Goal: Information Seeking & Learning: Learn about a topic

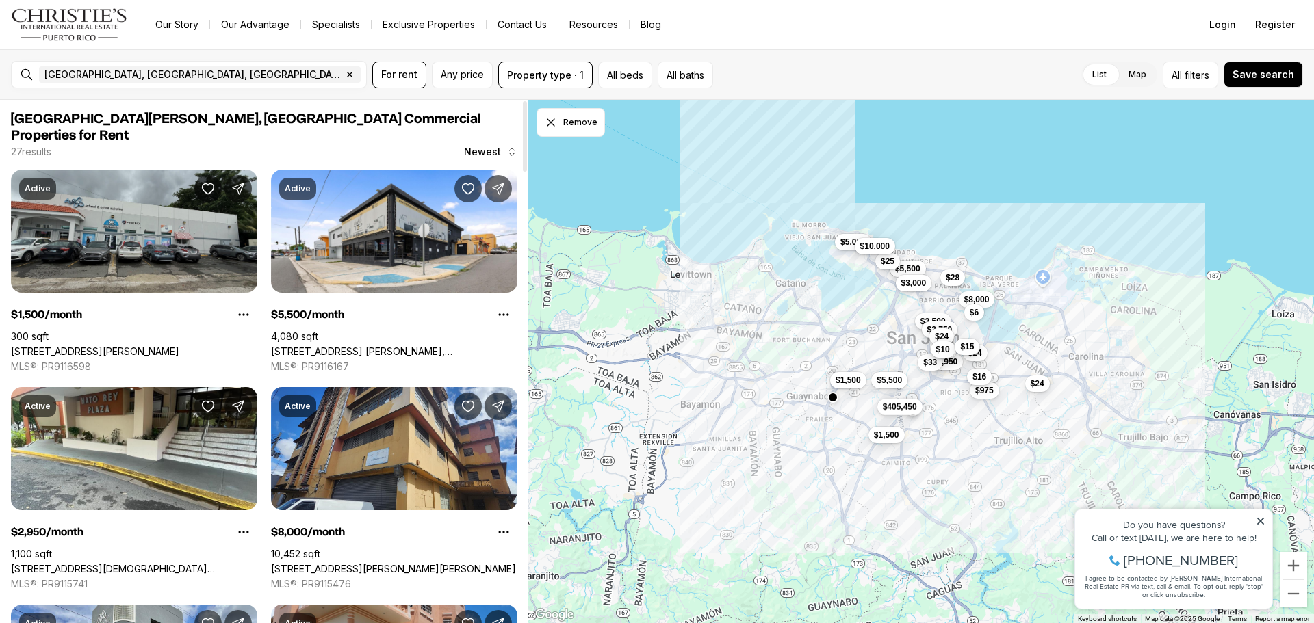
click at [179, 346] on link "[STREET_ADDRESS][PERSON_NAME]" at bounding box center [95, 352] width 168 height 12
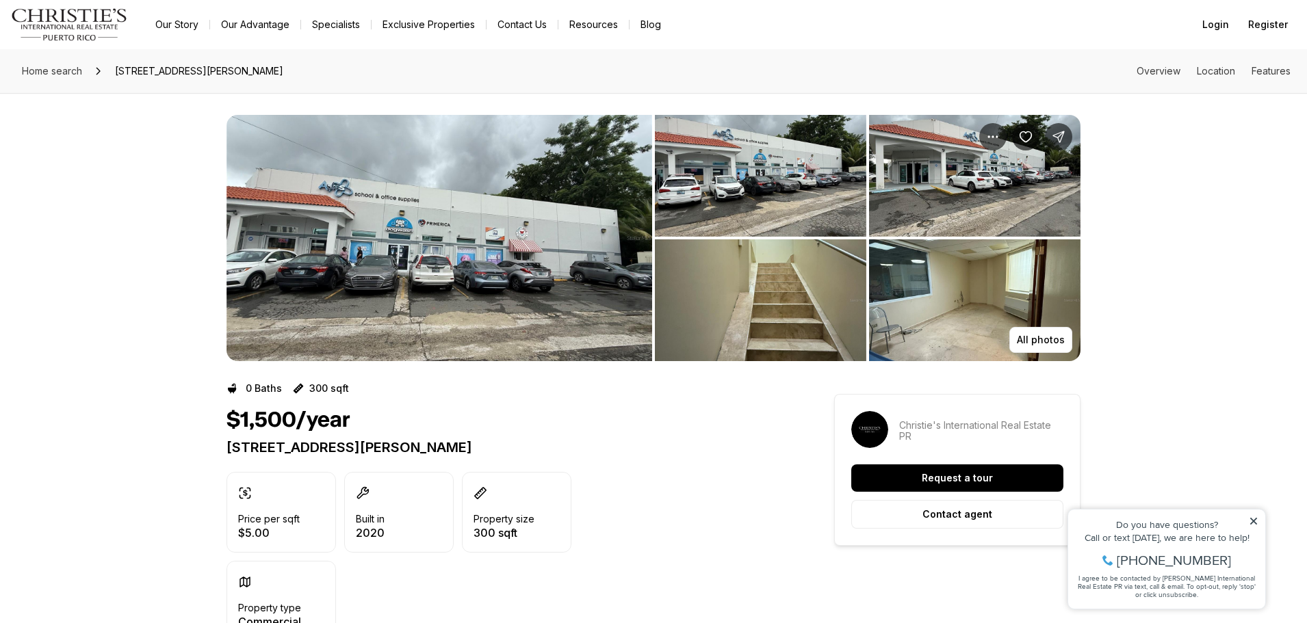
click at [769, 276] on img "View image gallery" at bounding box center [760, 300] width 211 height 122
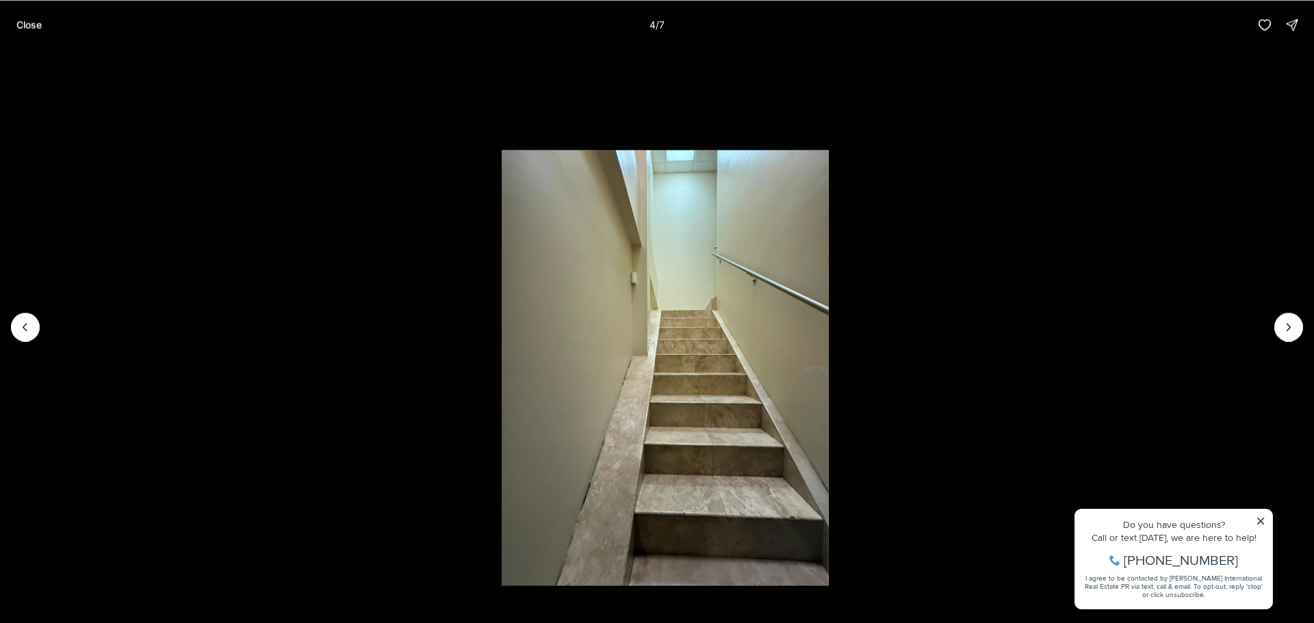
click at [983, 319] on li "4 of 7" at bounding box center [665, 326] width 1314 height 555
click at [1290, 326] on icon "Next slide" at bounding box center [1289, 327] width 14 height 14
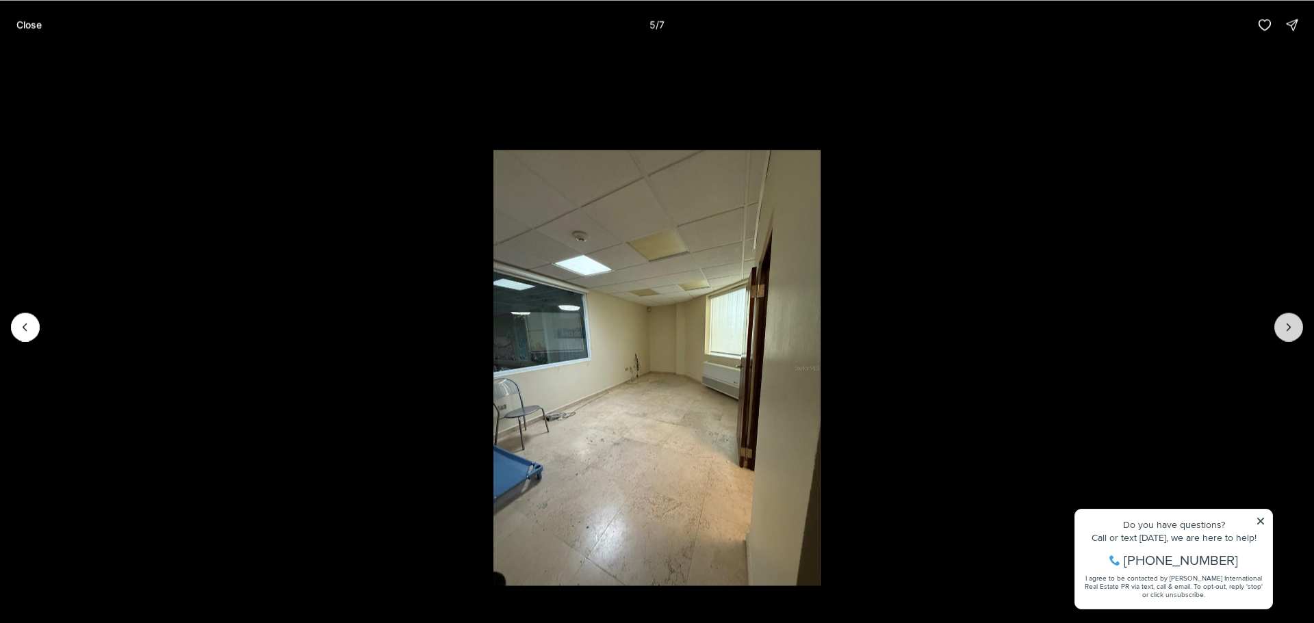
click at [1290, 327] on icon "Next slide" at bounding box center [1288, 327] width 3 height 7
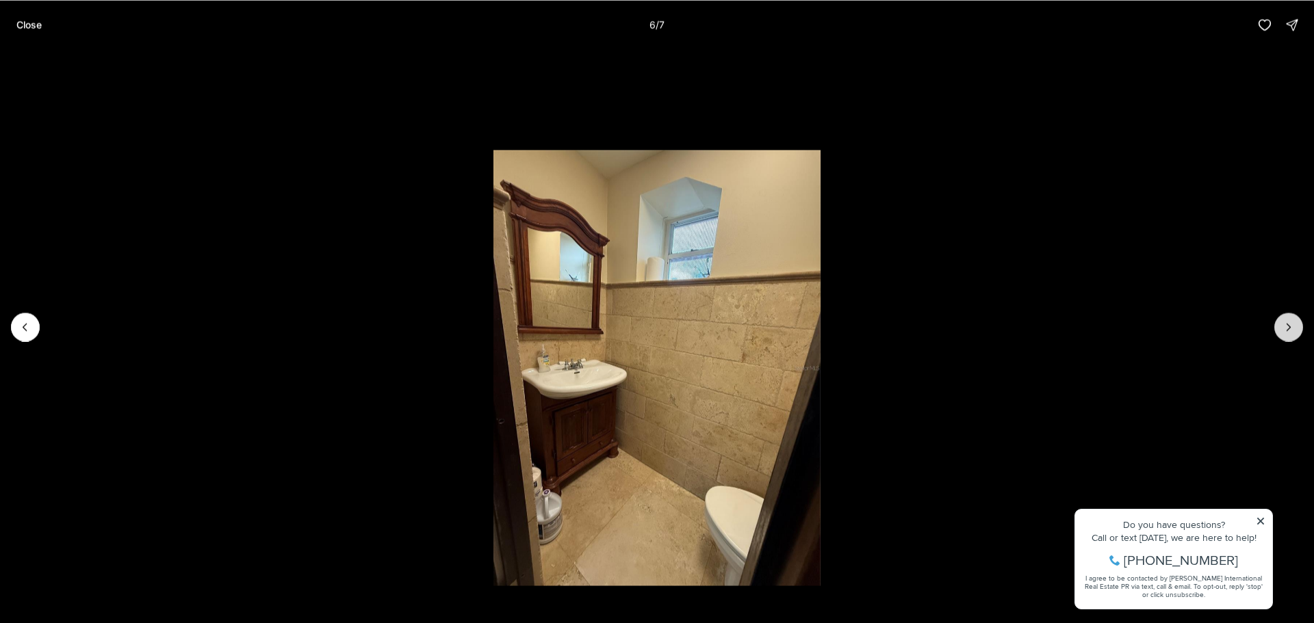
click at [1290, 327] on icon "Next slide" at bounding box center [1288, 327] width 3 height 7
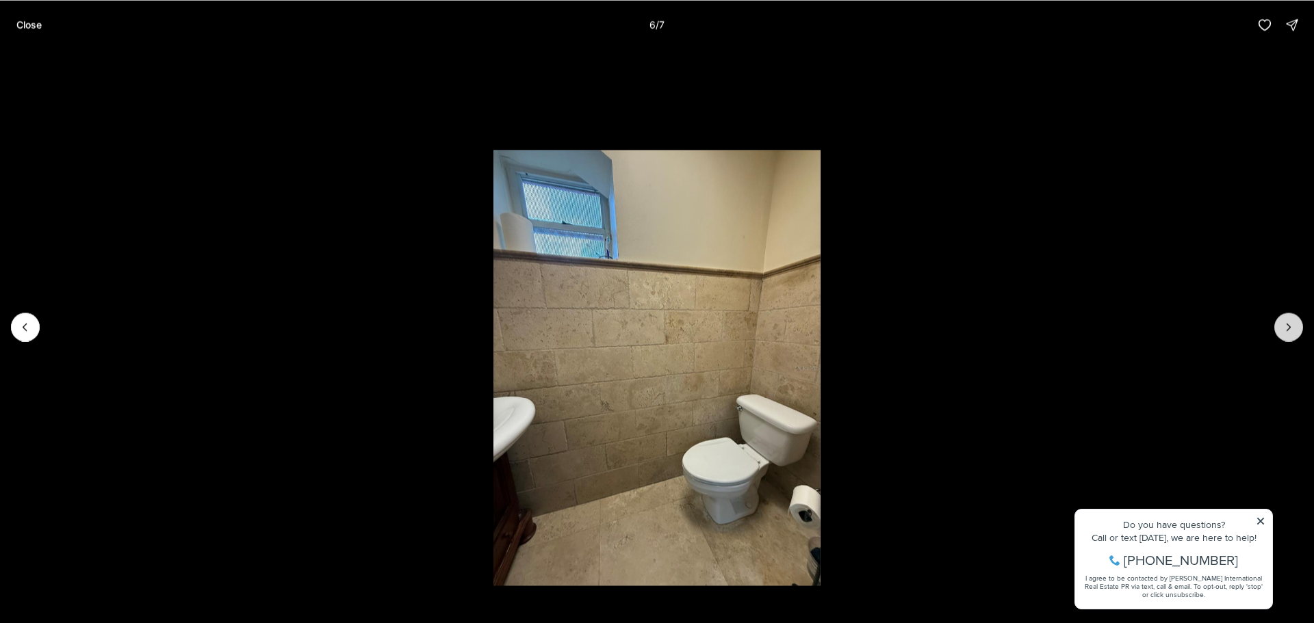
click at [1290, 327] on div at bounding box center [1288, 327] width 29 height 29
click at [37, 23] on p "Close" at bounding box center [28, 24] width 25 height 11
